Goal: Information Seeking & Learning: Learn about a topic

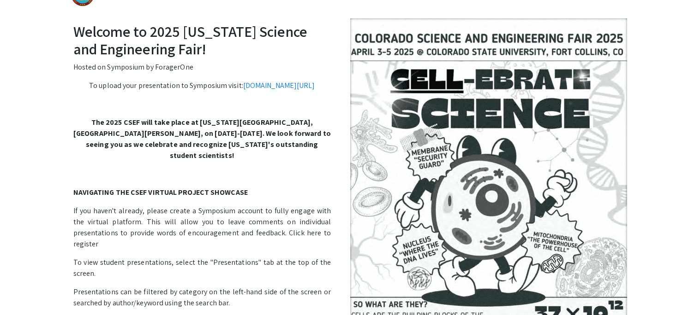
scroll to position [29, 0]
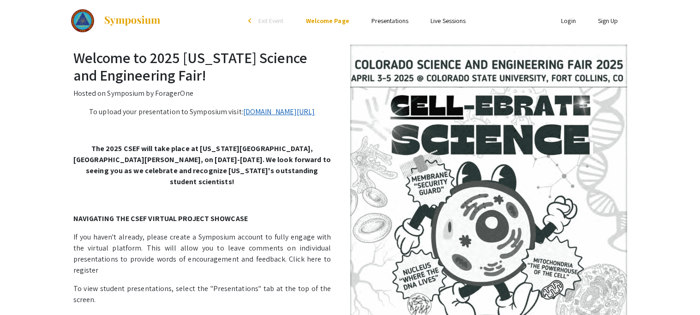
click at [280, 111] on link "[DOMAIN_NAME][URL]" at bounding box center [279, 112] width 72 height 10
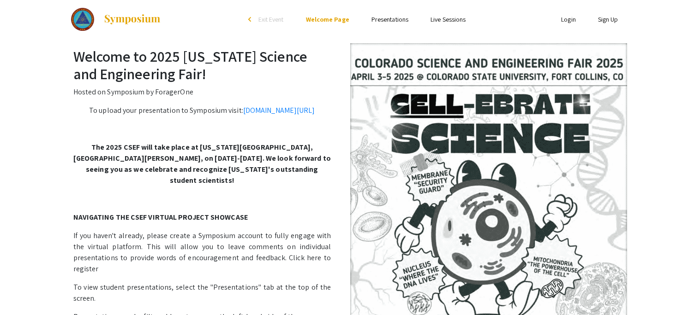
click at [401, 22] on link "Presentations" at bounding box center [389, 19] width 37 height 8
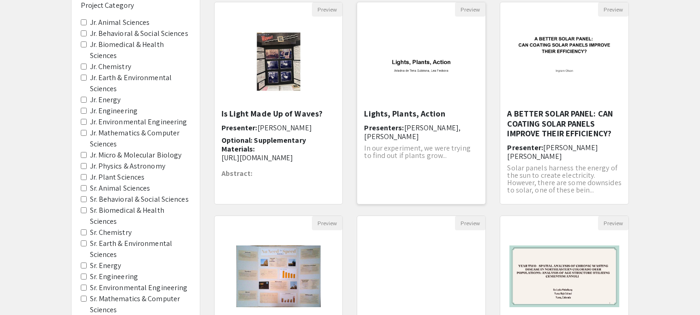
scroll to position [100, 0]
click at [310, 100] on img "Open Presentation <p>Is Light Made Up of Waves?</p>" at bounding box center [279, 62] width 76 height 92
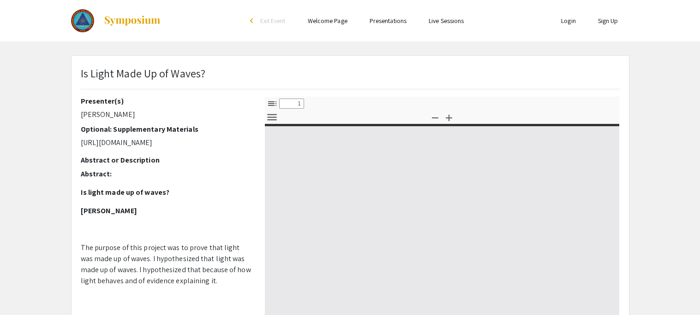
select select "custom"
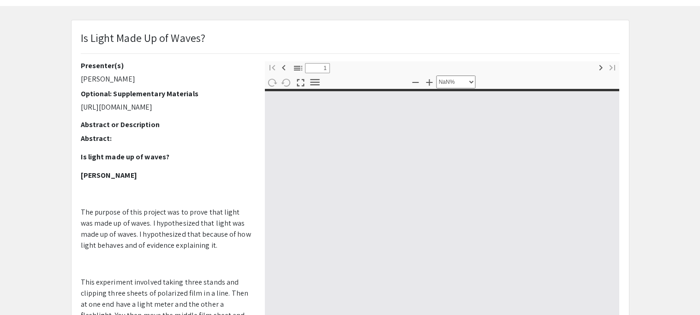
type input "0"
select select "custom"
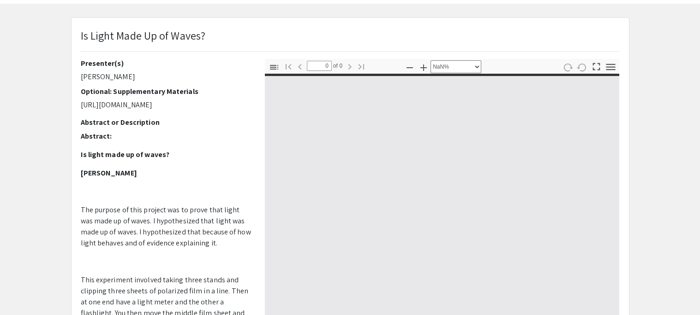
type input "1"
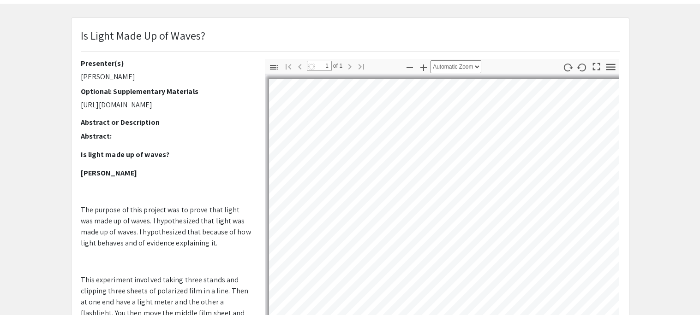
select select "auto"
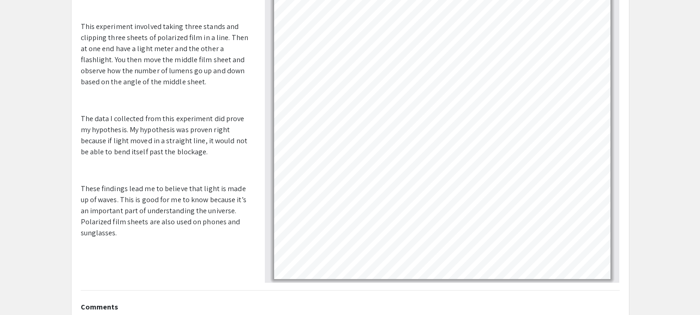
scroll to position [136, 0]
